Goal: Information Seeking & Learning: Learn about a topic

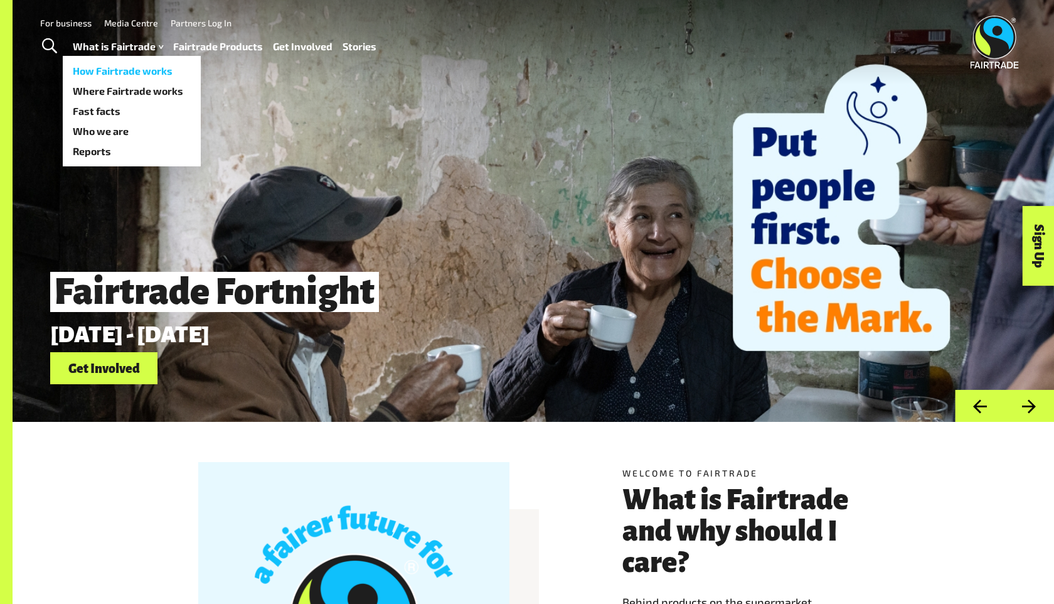
click at [143, 66] on link "How Fairtrade works" at bounding box center [132, 71] width 138 height 20
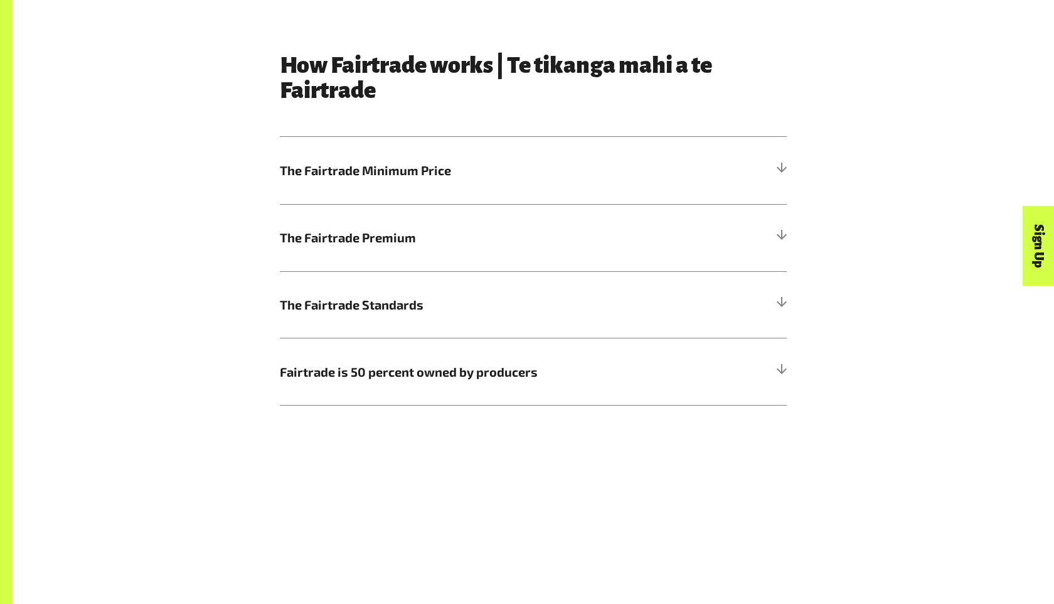
scroll to position [746, 0]
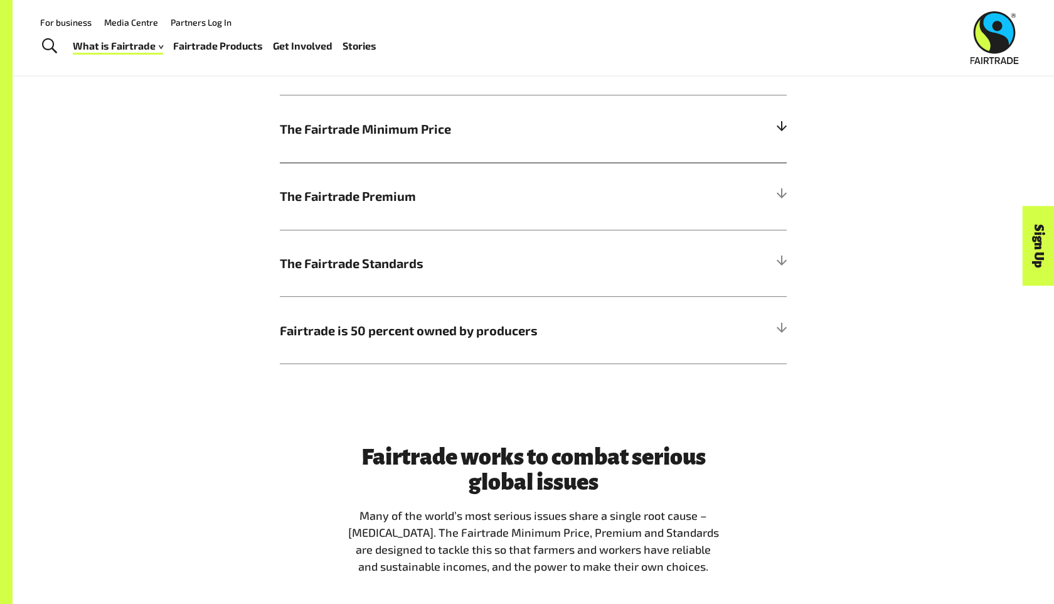
click at [366, 125] on span "The Fairtrade Minimum Price" at bounding box center [470, 128] width 380 height 19
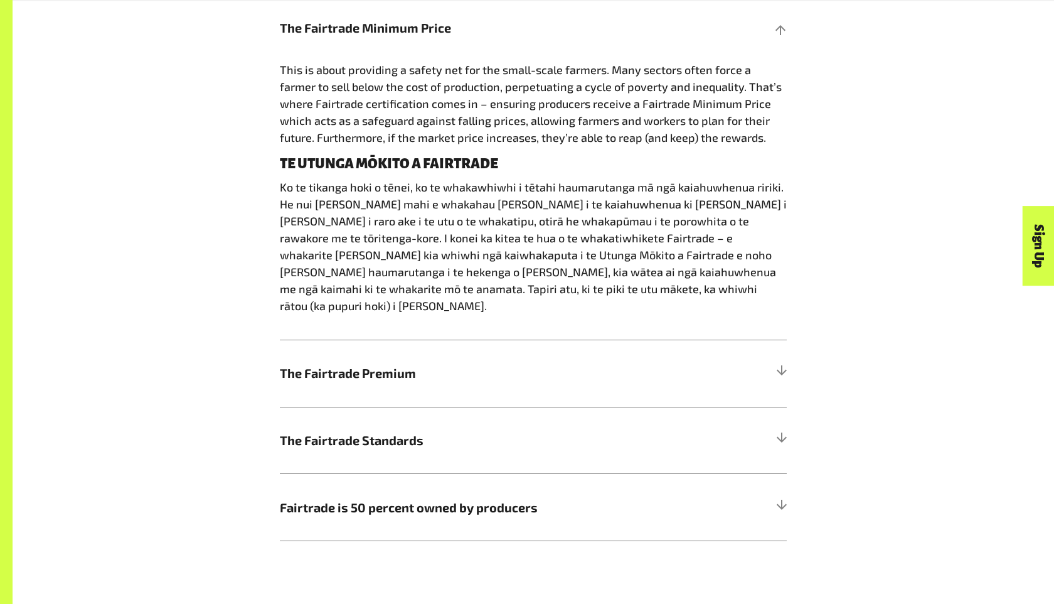
scroll to position [872, 0]
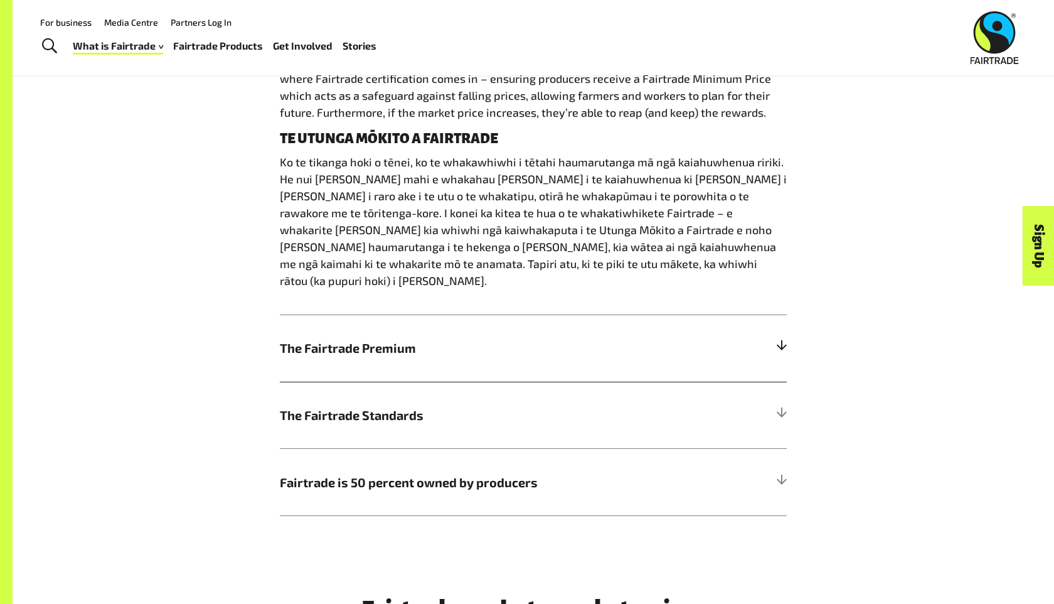
click at [329, 338] on span "The Fairtrade Premium" at bounding box center [470, 347] width 380 height 19
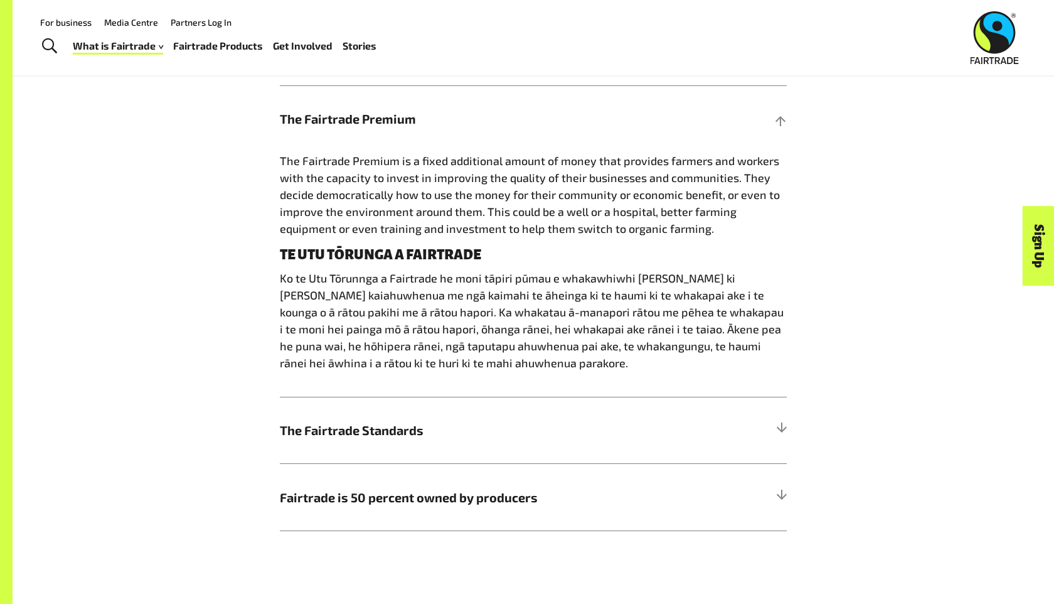
scroll to position [821, 0]
